Goal: Communication & Community: Answer question/provide support

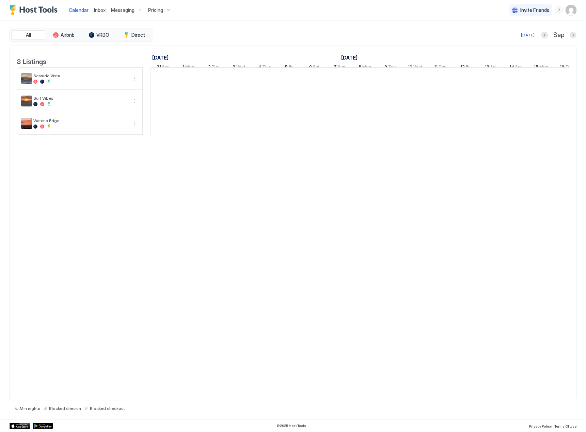
scroll to position [0, 378]
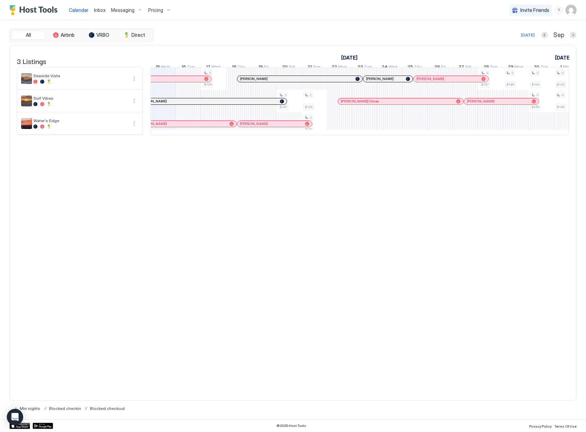
click at [101, 11] on span "Inbox" at bounding box center [100, 10] width 12 height 6
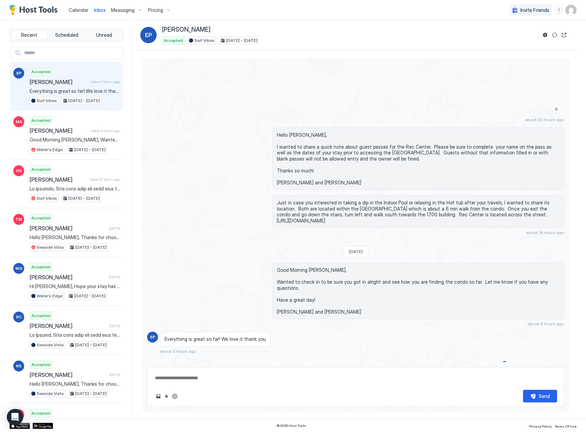
scroll to position [909, 0]
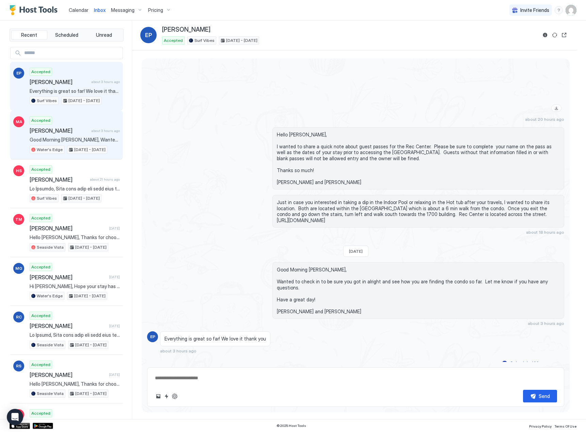
click at [47, 137] on span "Good Morning [PERSON_NAME], Wanted to check in to be sure you got in alright an…" at bounding box center [75, 140] width 90 height 6
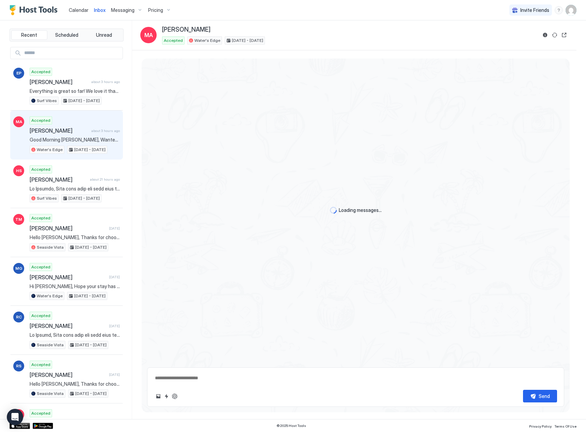
scroll to position [728, 0]
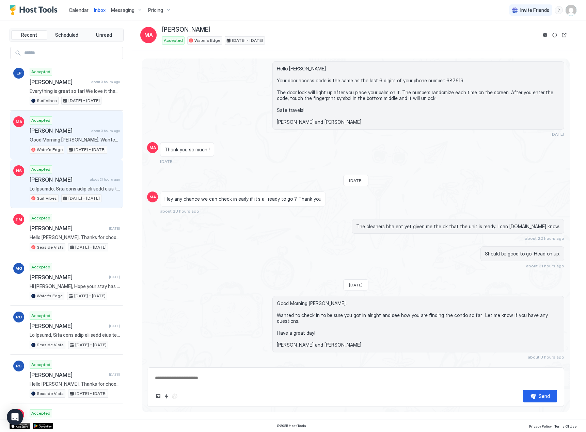
click at [47, 185] on div "Accepted [PERSON_NAME] about 21 hours ago Surf Vibes [DATE] - [DATE]" at bounding box center [75, 183] width 90 height 37
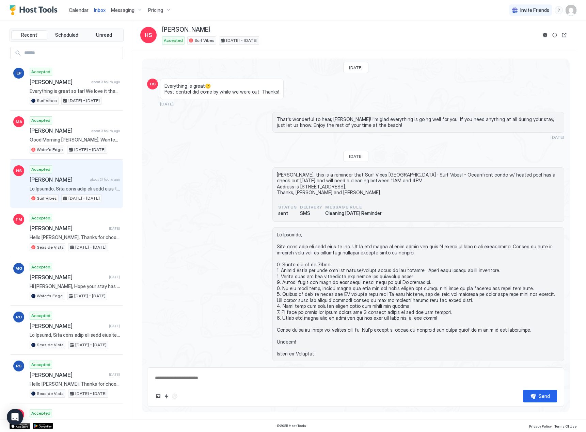
scroll to position [1162, 0]
type textarea "*"
